Goal: Information Seeking & Learning: Learn about a topic

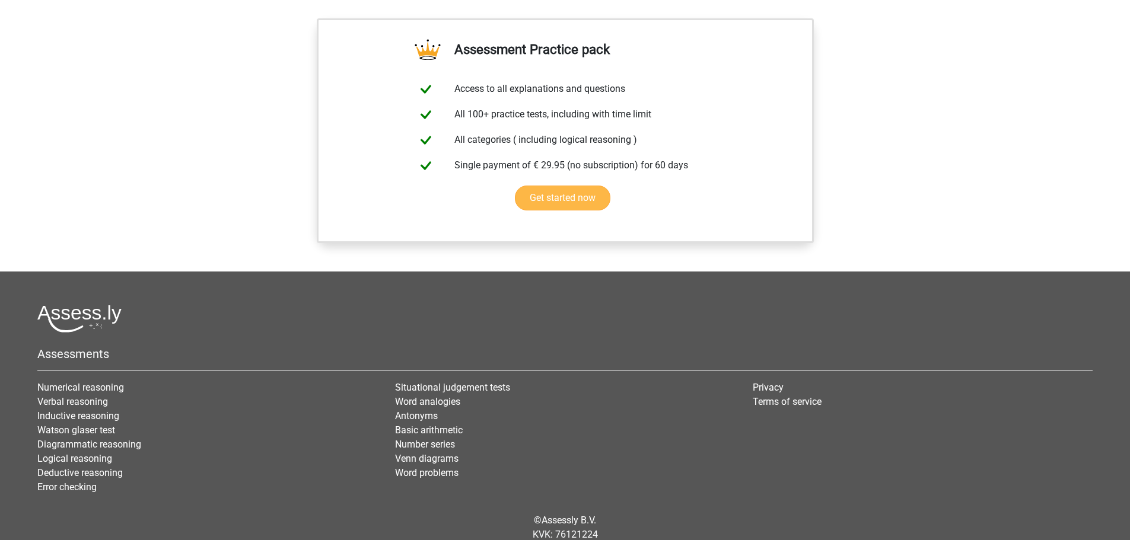
scroll to position [1088, 0]
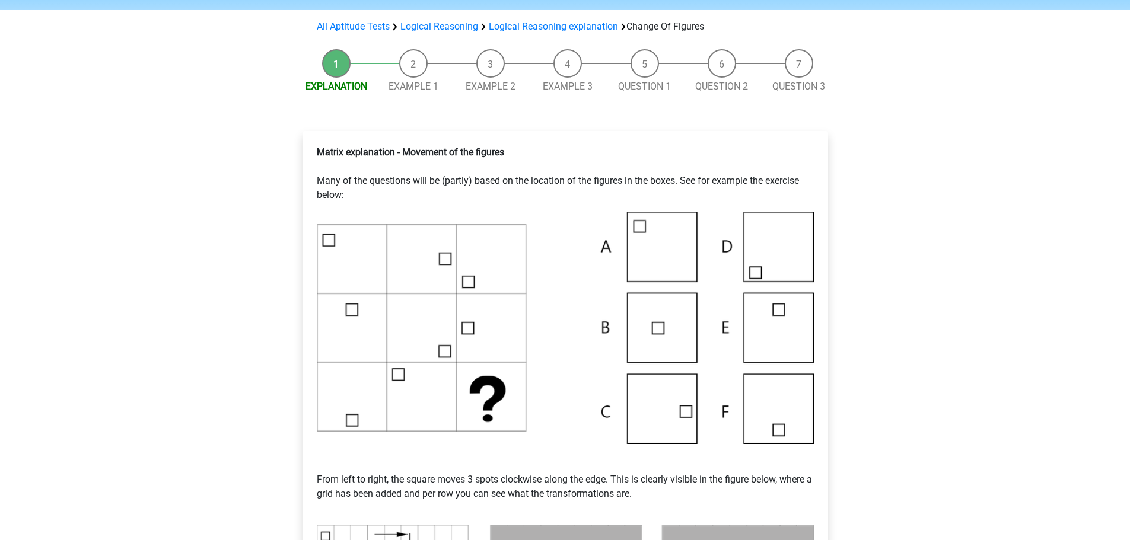
scroll to position [119, 0]
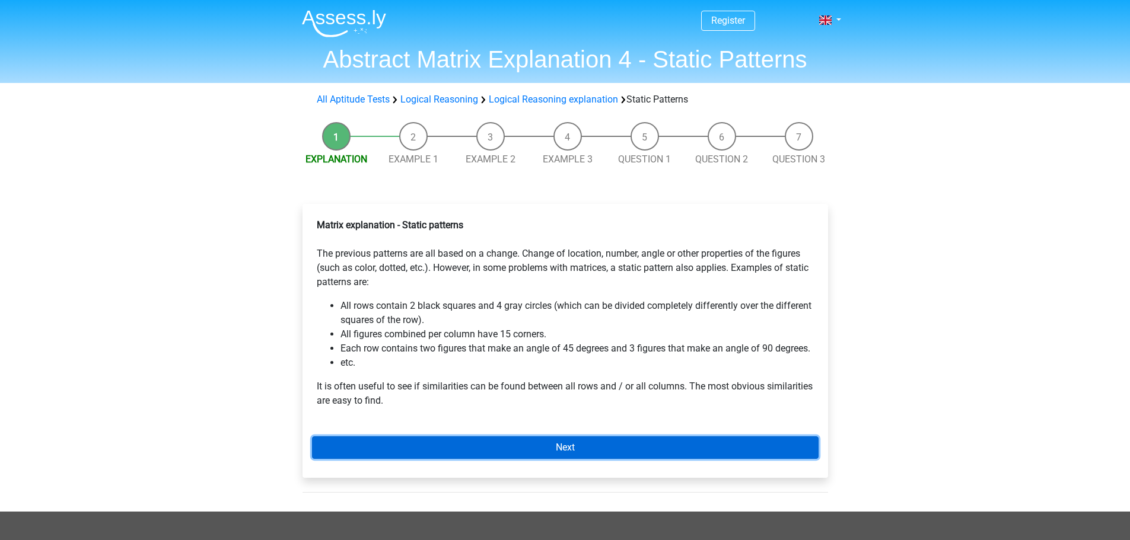
click at [478, 439] on link "Next" at bounding box center [565, 448] width 507 height 23
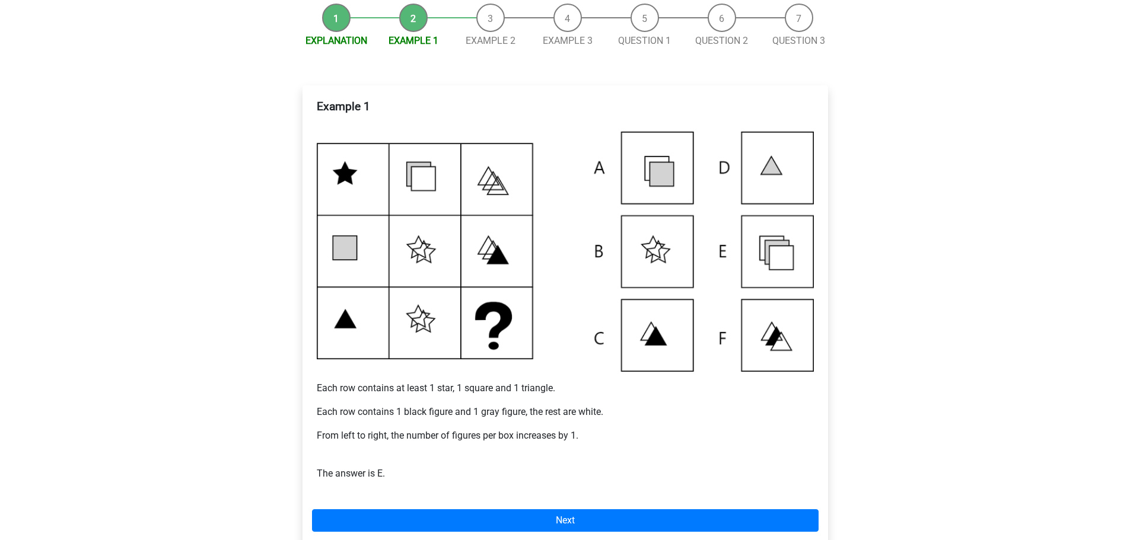
scroll to position [178, 0]
